Goal: Task Accomplishment & Management: Complete application form

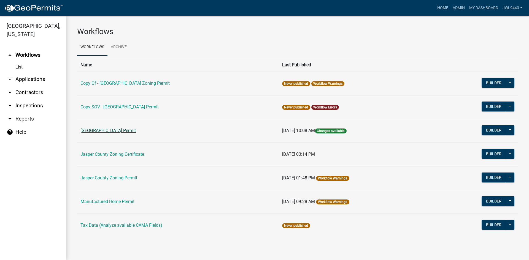
click at [129, 131] on link "[GEOGRAPHIC_DATA] Permit" at bounding box center [107, 130] width 55 height 5
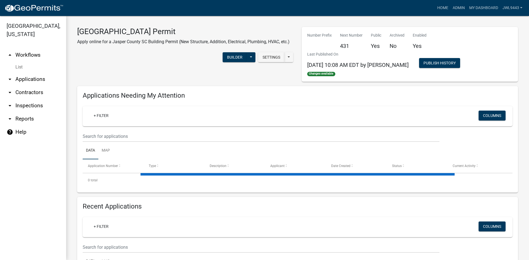
select select "3: 100"
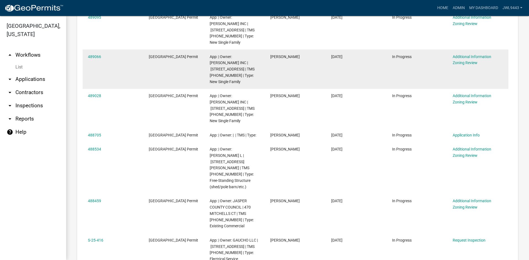
scroll to position [1405, 0]
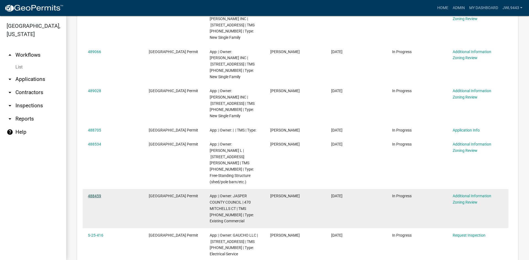
click at [91, 194] on link "488459" at bounding box center [94, 196] width 13 height 4
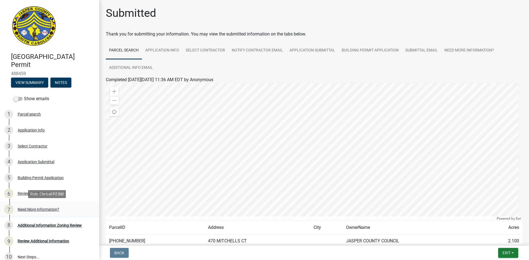
click at [36, 210] on div "Need More Information?" at bounding box center [39, 210] width 42 height 4
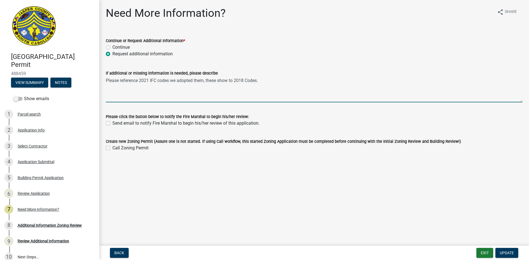
click at [270, 80] on textarea "Please reference 2021 IFC codes we adopted them, these show to 2018 Codes." at bounding box center [314, 90] width 417 height 26
type textarea "Please reference 2021 IFC codes we adopted them, these show to 2018 Codes. Will…"
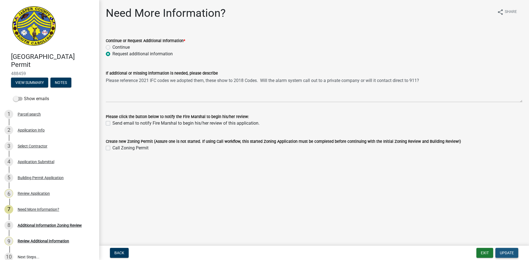
click at [505, 252] on span "Update" at bounding box center [507, 253] width 14 height 4
